Goal: Task Accomplishment & Management: Complete application form

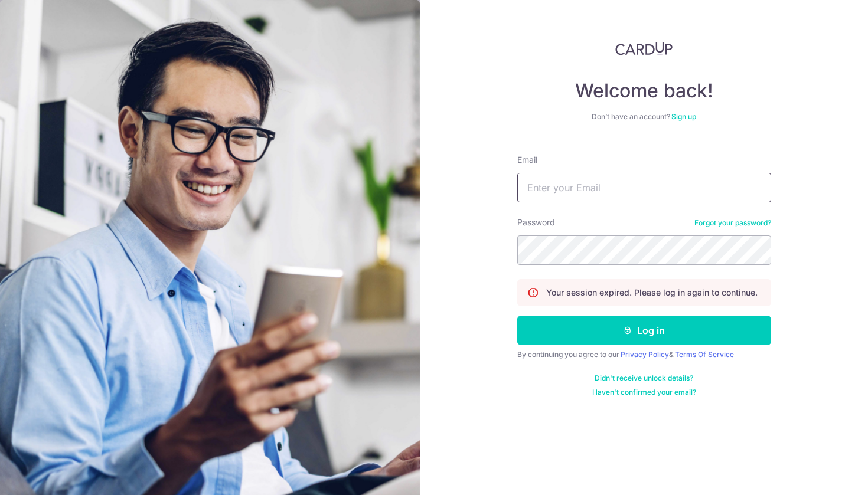
type input "Junnyun@gmail.com"
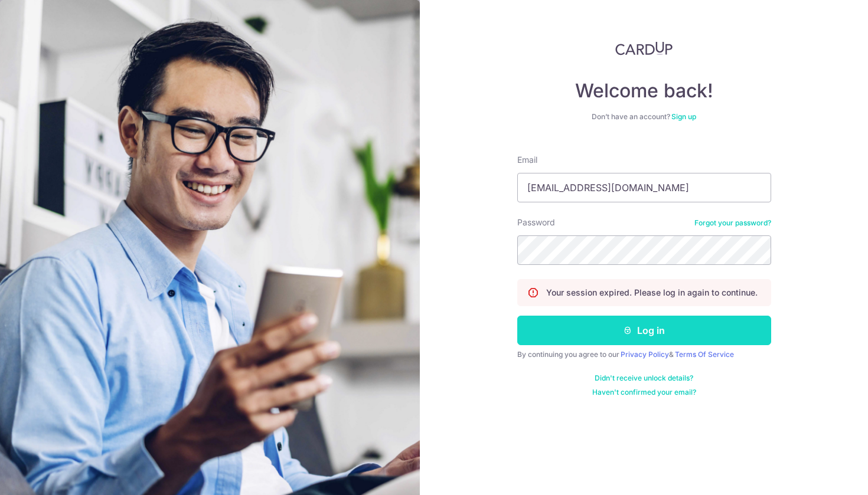
click at [586, 332] on button "Log in" at bounding box center [644, 331] width 254 height 30
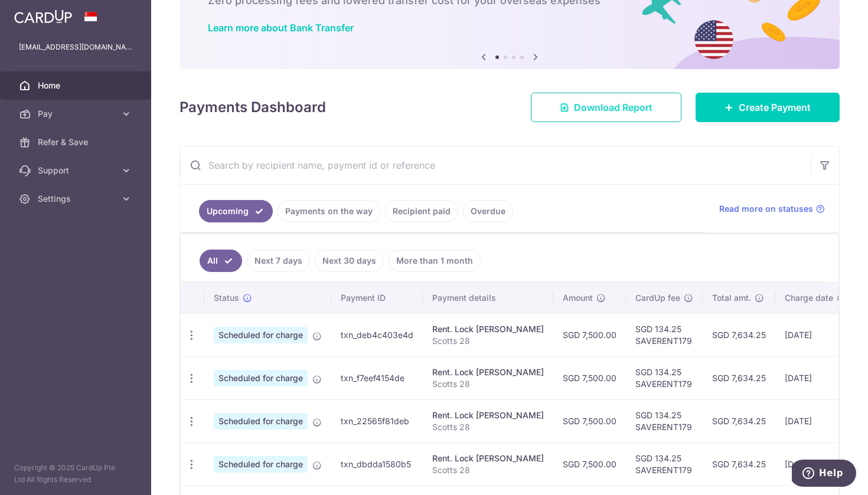
scroll to position [117, 0]
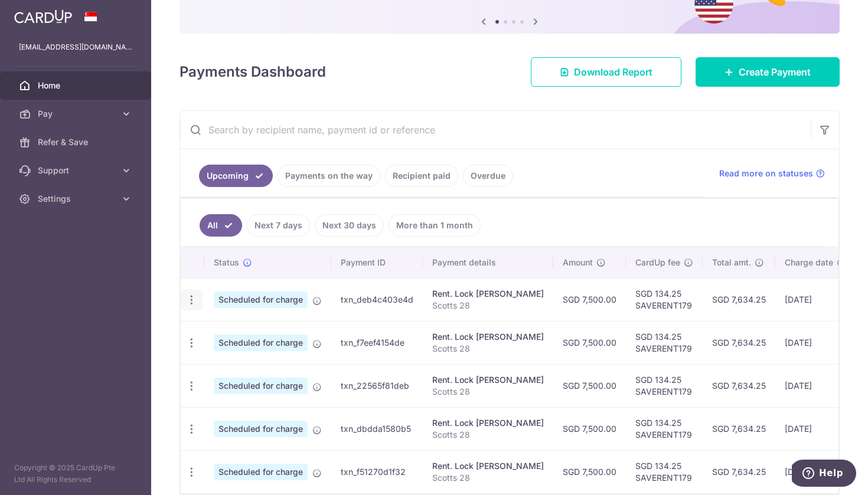
click at [196, 301] on icon "button" at bounding box center [191, 300] width 12 height 12
click at [236, 334] on span "Update payment" at bounding box center [254, 332] width 80 height 14
radio input "true"
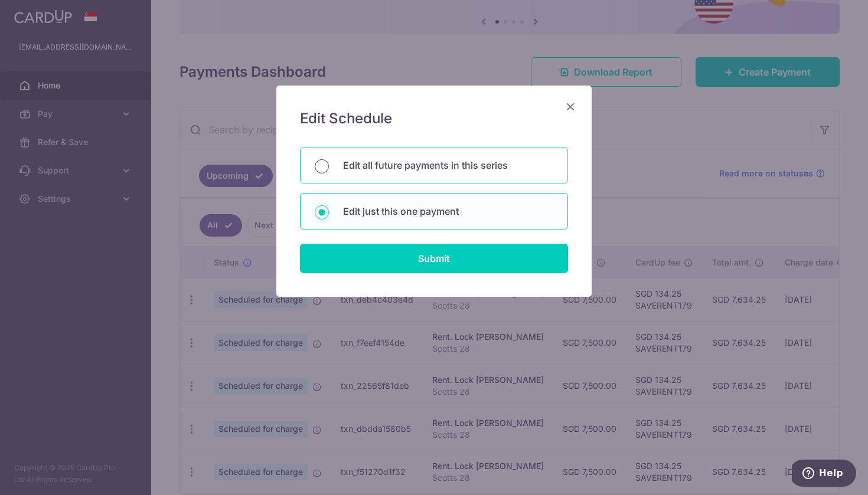
click at [323, 166] on input "Edit all future payments in this series" at bounding box center [322, 166] width 14 height 14
radio input "true"
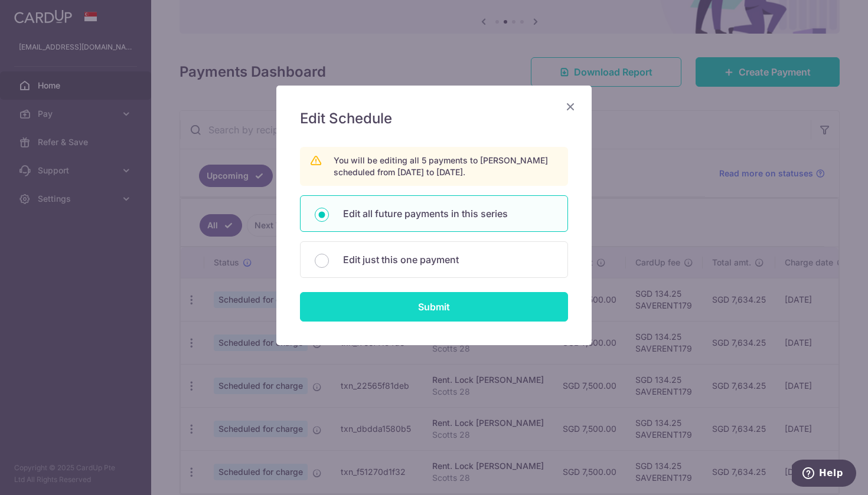
click at [379, 301] on input "Submit" at bounding box center [434, 307] width 268 height 30
radio input "true"
type input "7,500.00"
type input "Scotts 28"
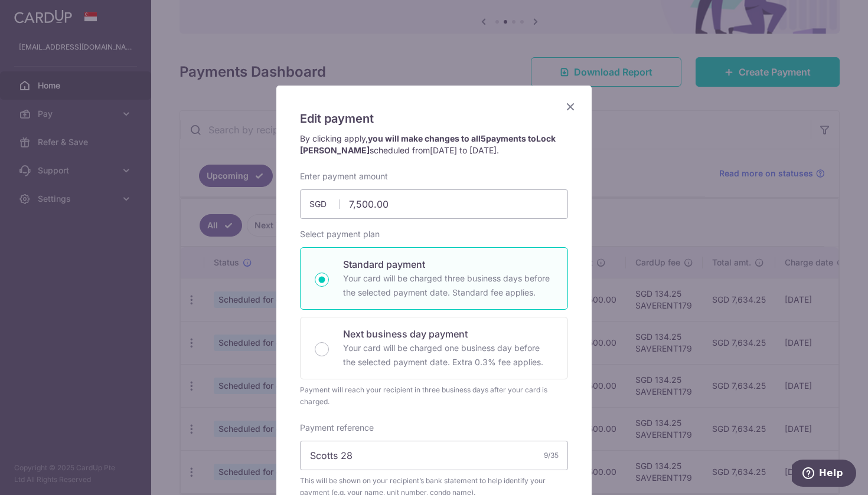
scroll to position [0, 0]
click at [568, 107] on icon "Close" at bounding box center [570, 106] width 14 height 15
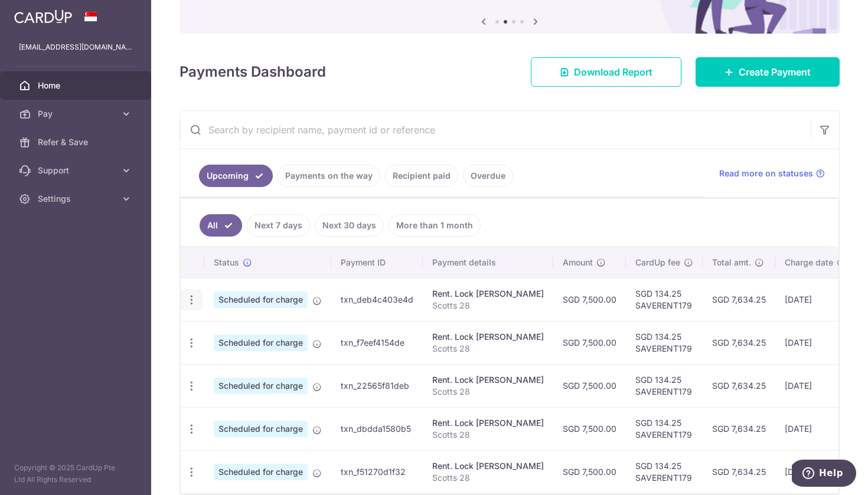
click at [192, 299] on icon "button" at bounding box center [191, 300] width 12 height 12
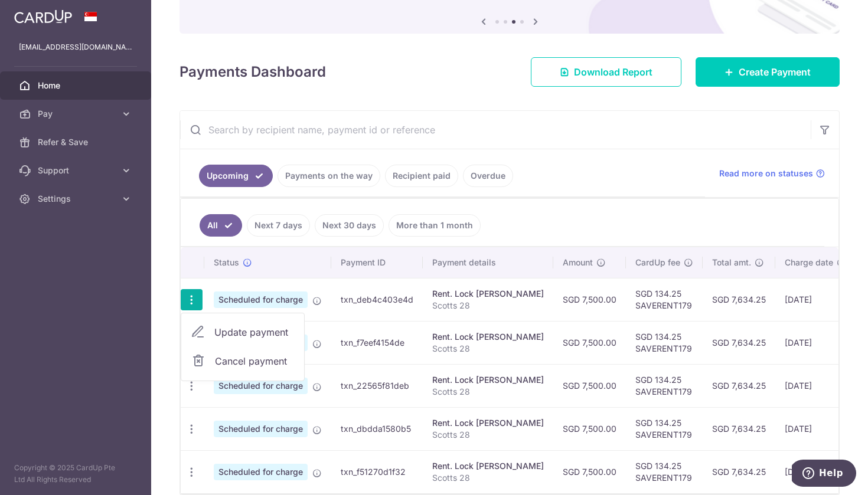
click at [216, 335] on span "Update payment" at bounding box center [254, 332] width 80 height 14
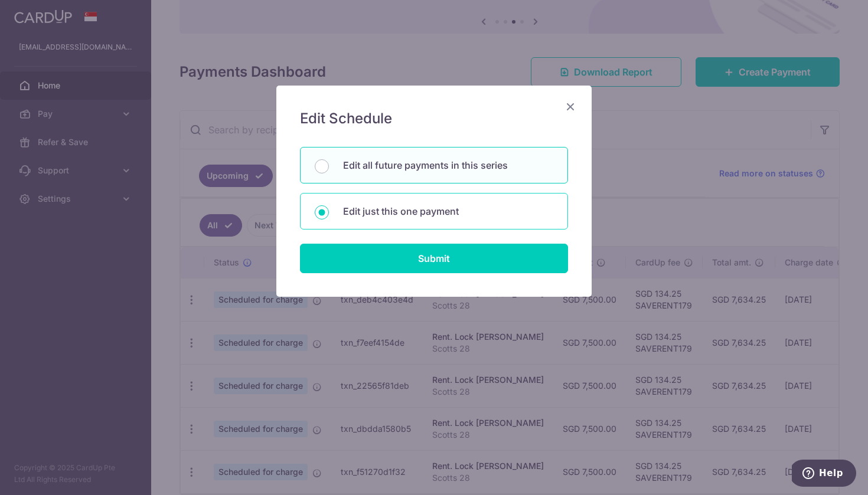
click at [368, 220] on div "Edit just this one payment" at bounding box center [434, 211] width 268 height 37
radio input "true"
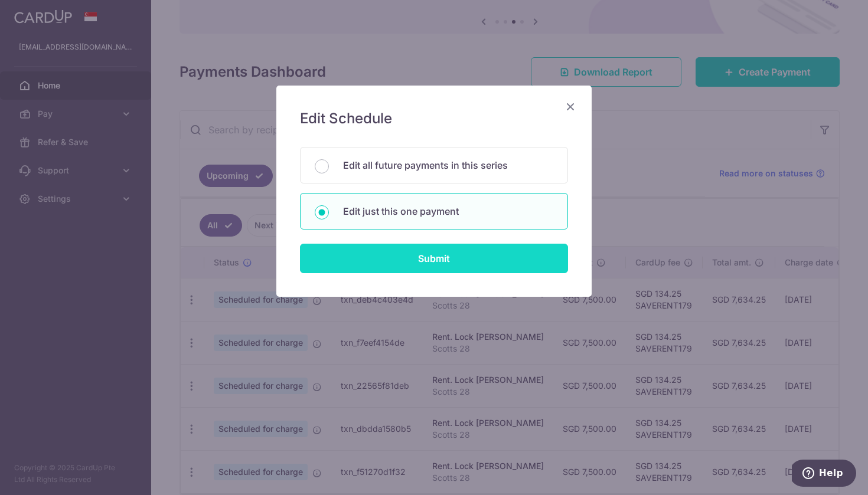
click at [389, 262] on input "Submit" at bounding box center [434, 259] width 268 height 30
radio input "true"
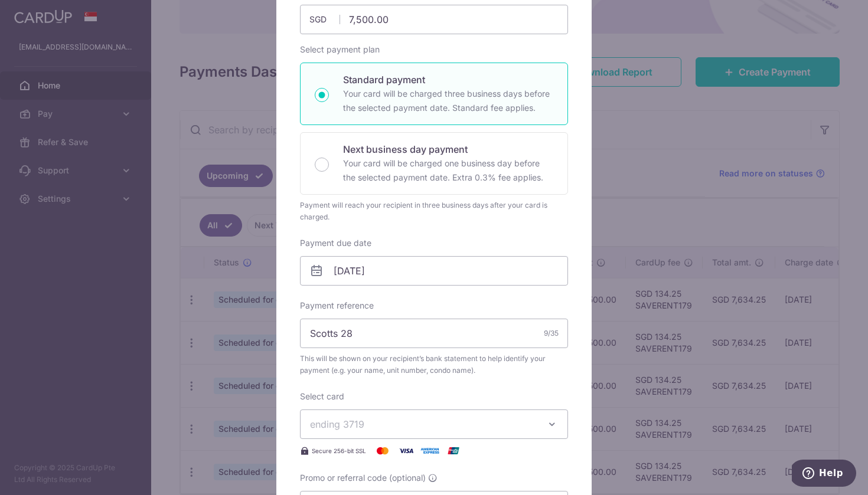
scroll to position [178, 0]
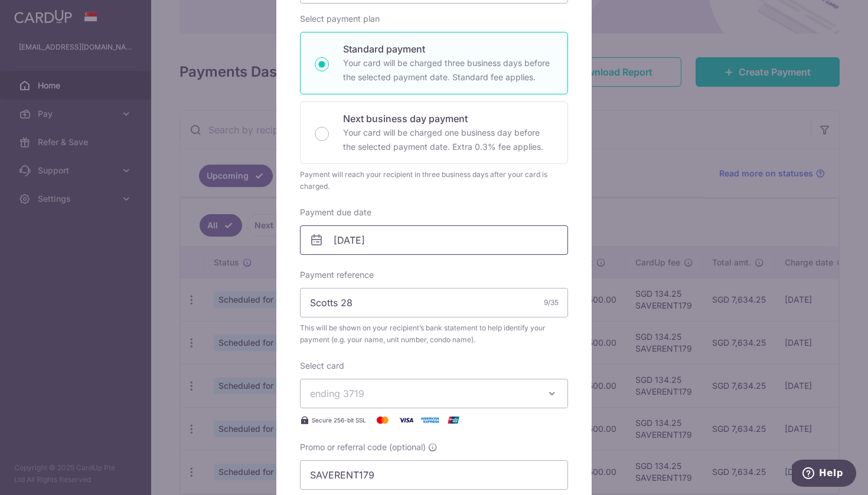
click at [348, 246] on input "[DATE]" at bounding box center [434, 241] width 268 height 30
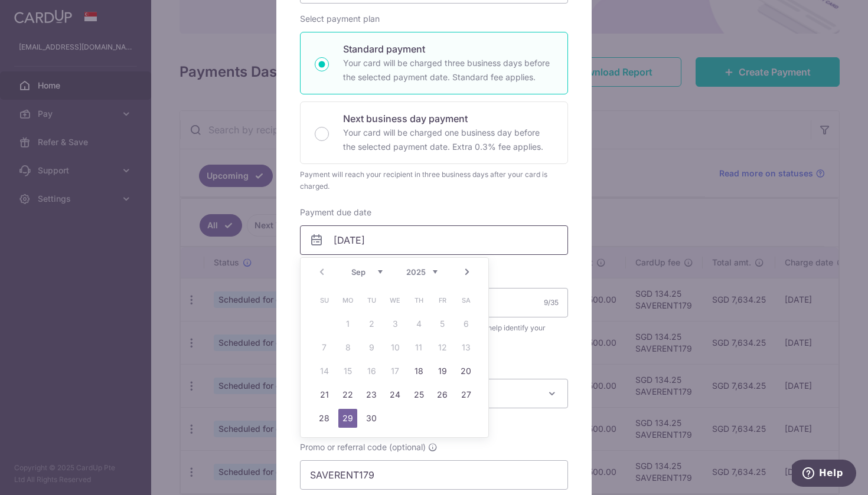
click at [341, 240] on input "[DATE]" at bounding box center [434, 241] width 268 height 30
click at [422, 391] on link "25" at bounding box center [418, 395] width 19 height 19
type input "[DATE]"
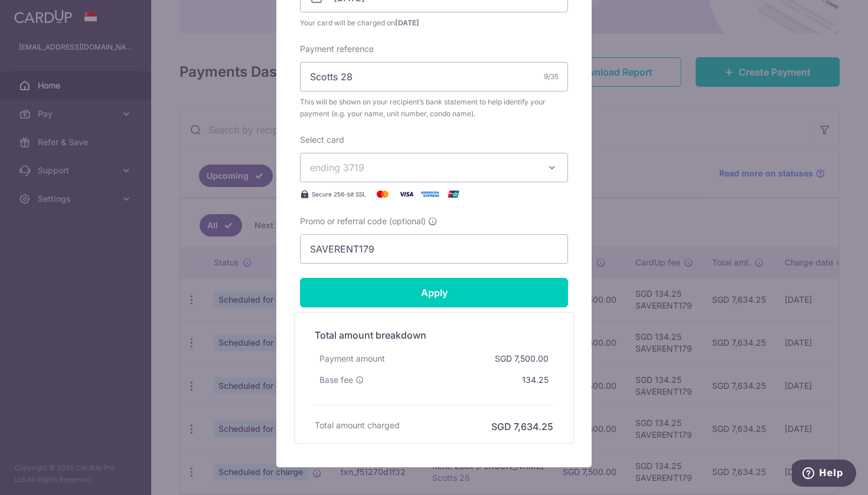
scroll to position [460, 0]
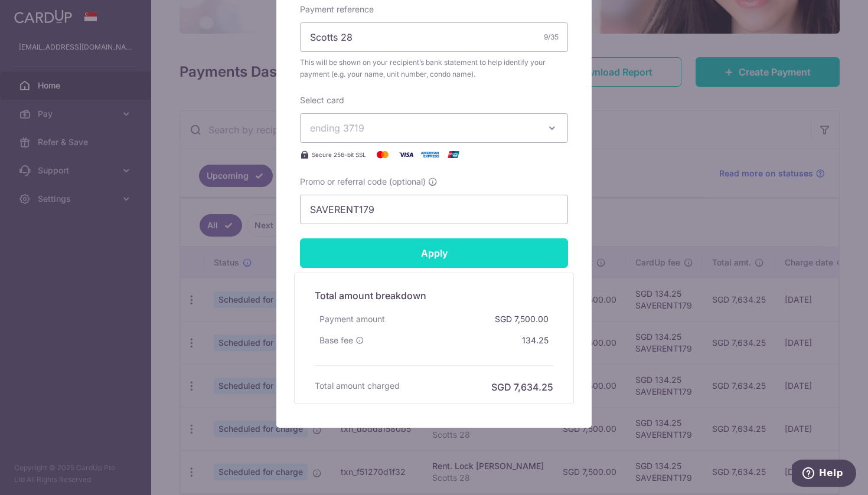
click at [470, 260] on input "Apply" at bounding box center [434, 254] width 268 height 30
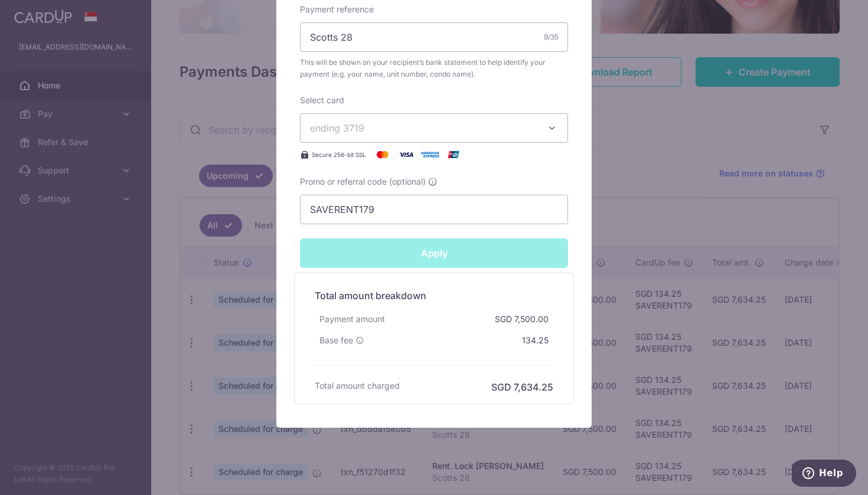
type input "Successfully Applied"
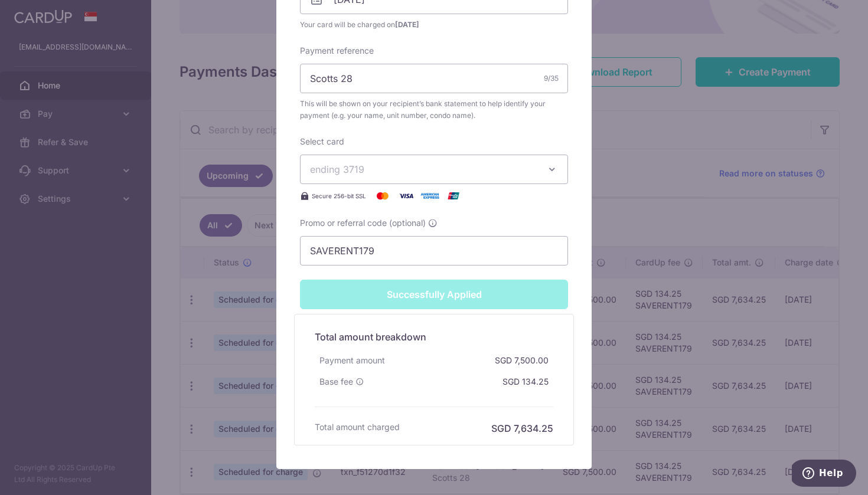
click at [688, 167] on div "Edit payment By clicking apply, you will make changes to all 5 payments to Lock…" at bounding box center [434, 247] width 868 height 495
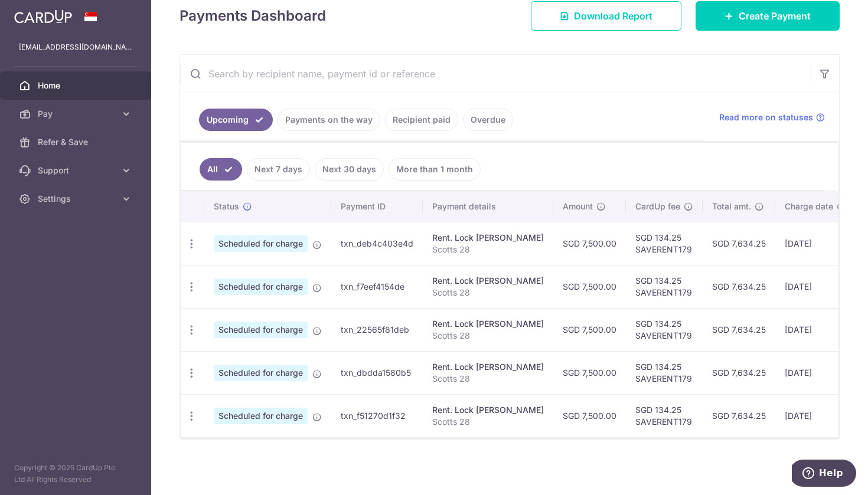
scroll to position [174, 0]
click at [191, 288] on icon "button" at bounding box center [191, 287] width 12 height 12
click at [226, 326] on link "Update payment" at bounding box center [242, 319] width 123 height 28
radio input "true"
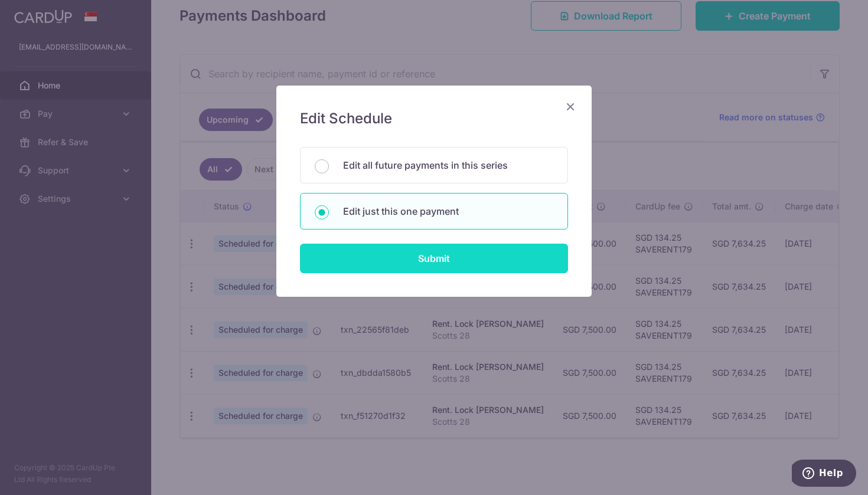
click at [404, 254] on input "Submit" at bounding box center [434, 259] width 268 height 30
radio input "true"
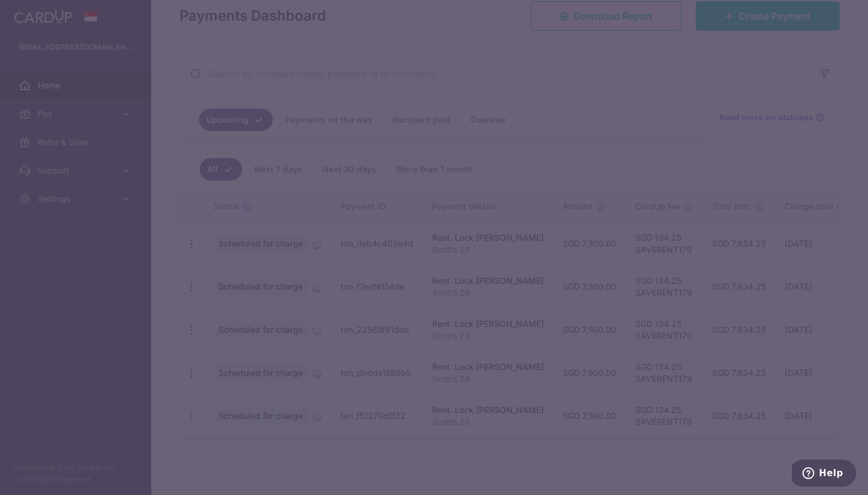
type input "7,500.00"
type input "[DATE]"
type input "Scotts 28"
type input "SAVERENT179"
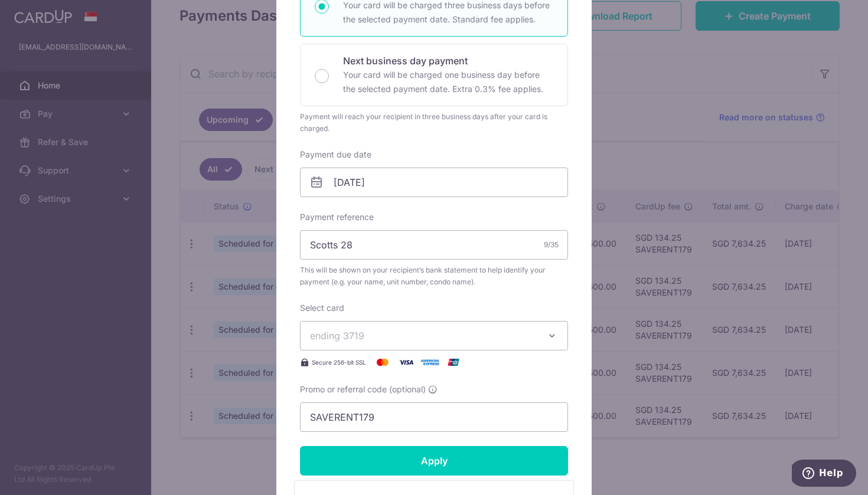
scroll to position [244, 0]
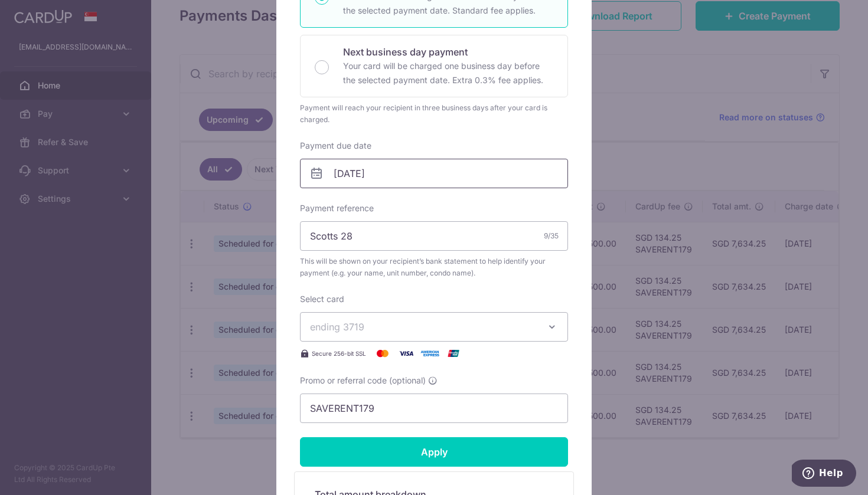
click at [340, 176] on input "29/10/2025" at bounding box center [434, 174] width 268 height 30
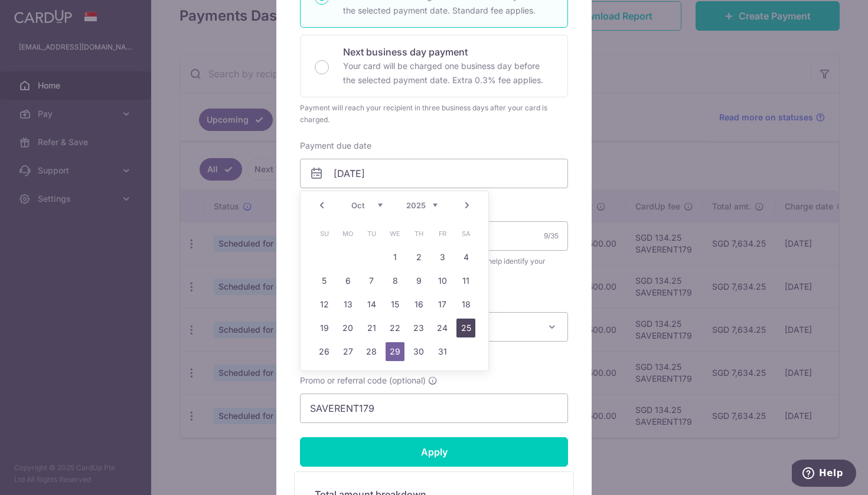
click at [465, 334] on link "25" at bounding box center [465, 328] width 19 height 19
type input "25/10/2025"
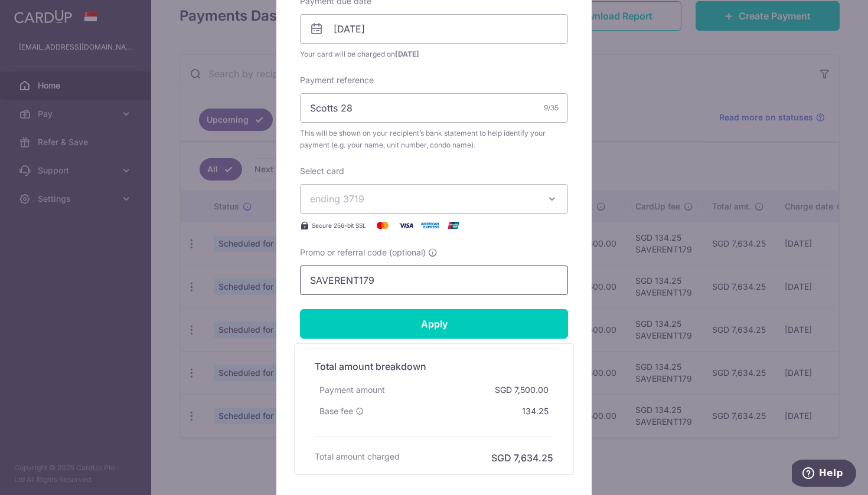
scroll to position [394, 0]
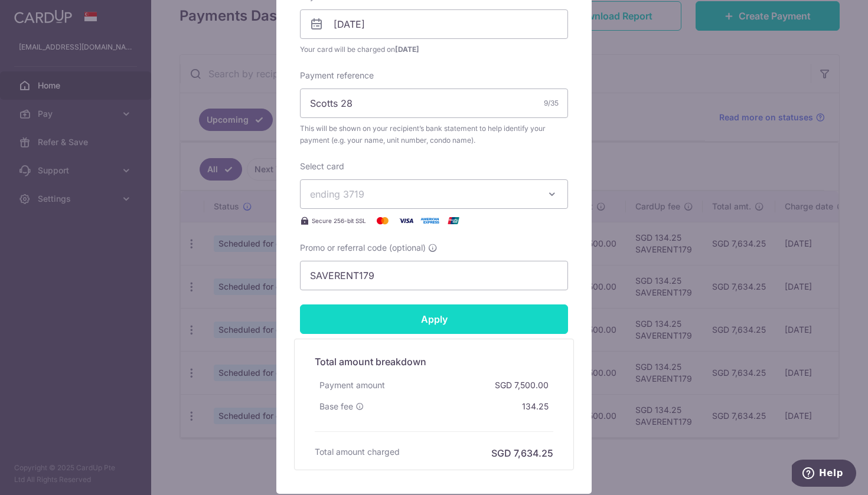
click at [412, 324] on input "Apply" at bounding box center [434, 320] width 268 height 30
type input "Successfully Applied"
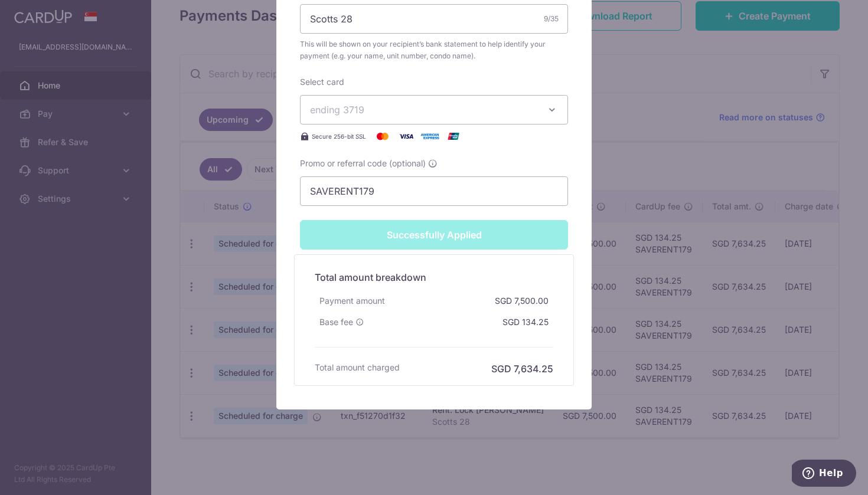
scroll to position [520, 0]
click at [227, 303] on div "Edit payment By clicking apply, you will make changes to all payments to Lock W…" at bounding box center [434, 247] width 868 height 495
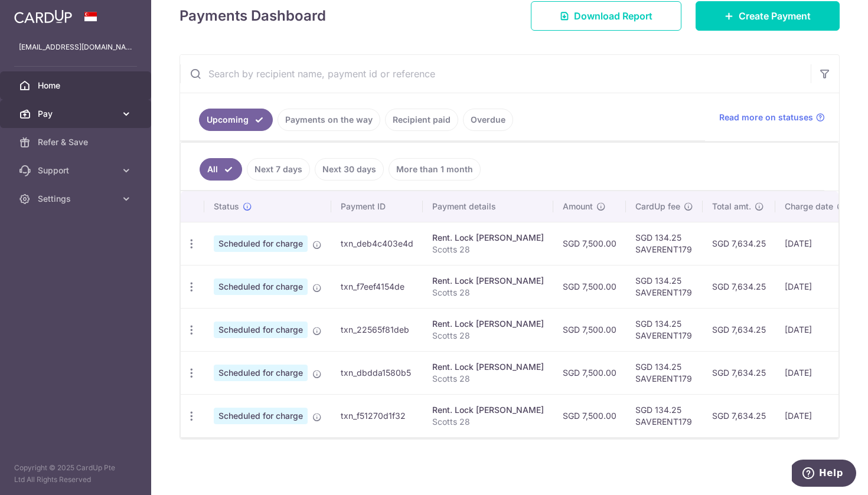
click at [125, 114] on icon at bounding box center [126, 114] width 12 height 12
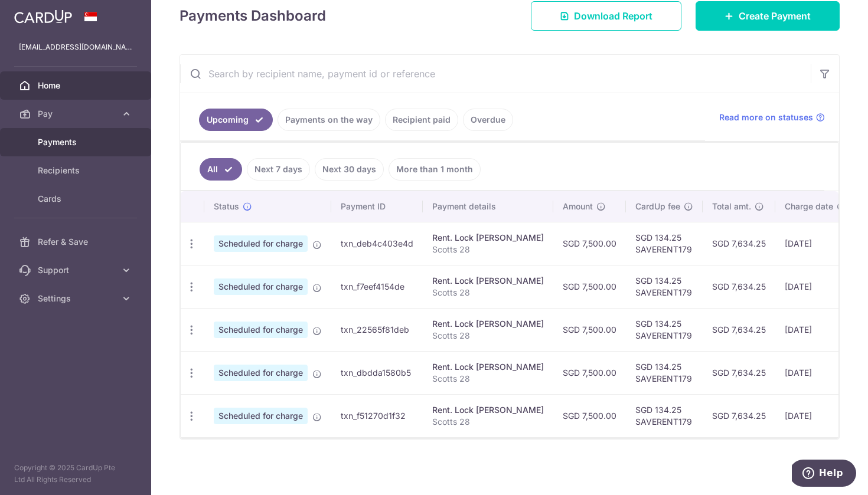
click at [66, 142] on span "Payments" at bounding box center [77, 142] width 78 height 12
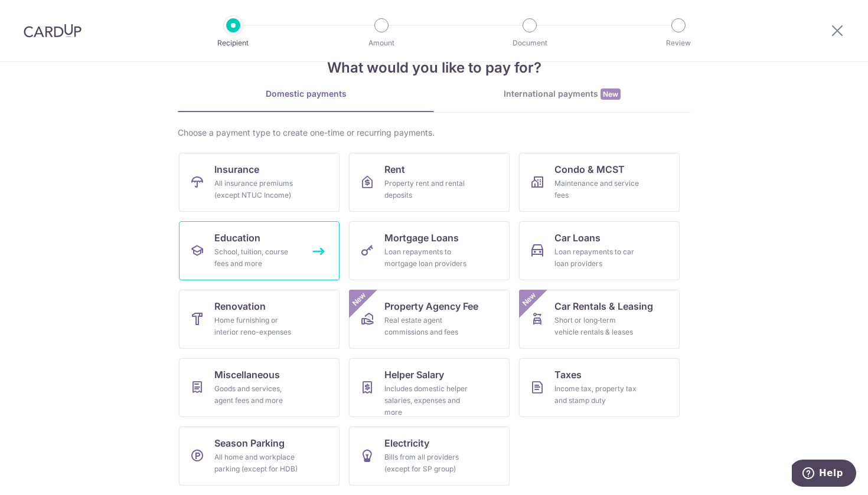
scroll to position [33, 0]
click at [228, 243] on span "Education" at bounding box center [237, 238] width 46 height 14
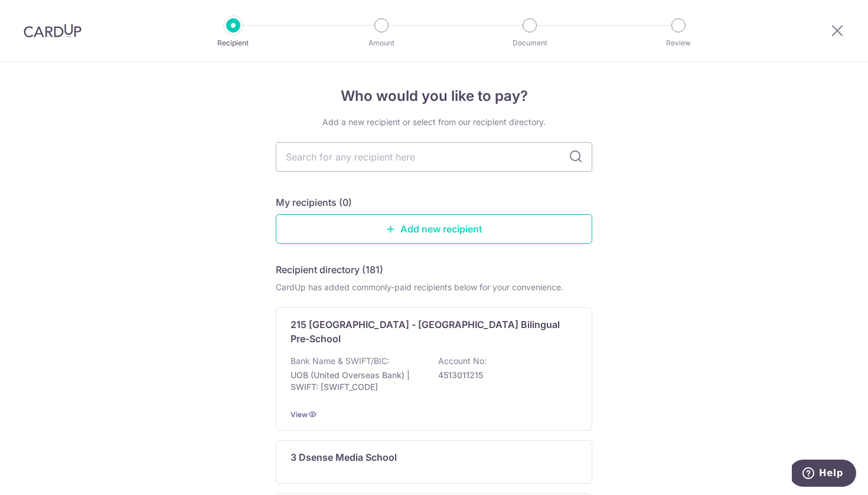
click at [436, 228] on link "Add new recipient" at bounding box center [434, 229] width 316 height 30
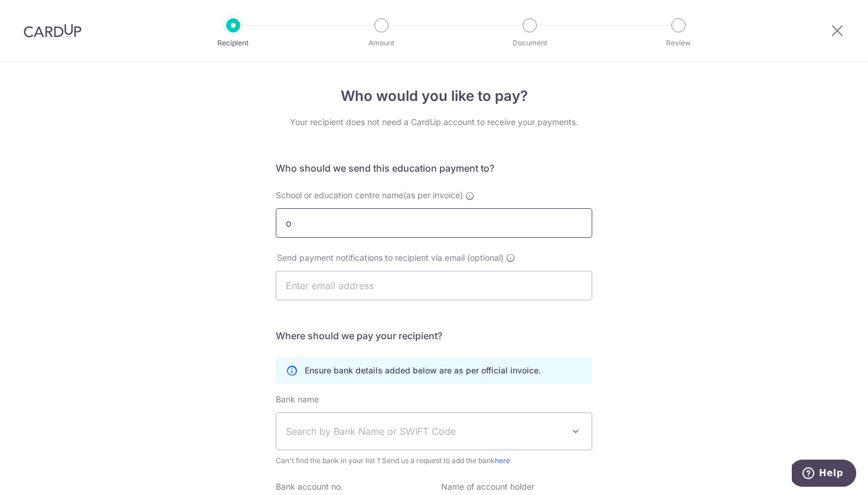
type input "o"
drag, startPoint x: 103, startPoint y: 482, endPoint x: 98, endPoint y: 487, distance: 7.1
click at [98, 487] on div "Who would you like to pay? Your recipient does not need a CardUp account to rec…" at bounding box center [434, 343] width 868 height 562
click at [311, 237] on input "o" at bounding box center [434, 223] width 316 height 30
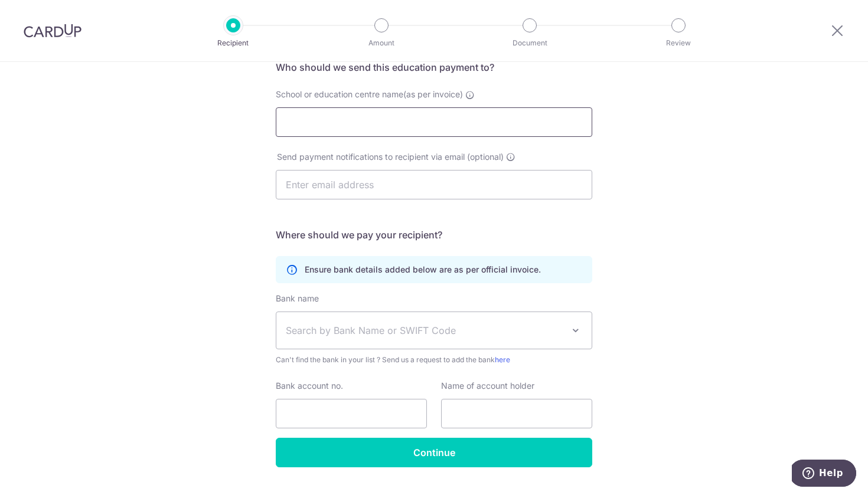
scroll to position [100, 0]
